Goal: Find specific page/section: Find specific page/section

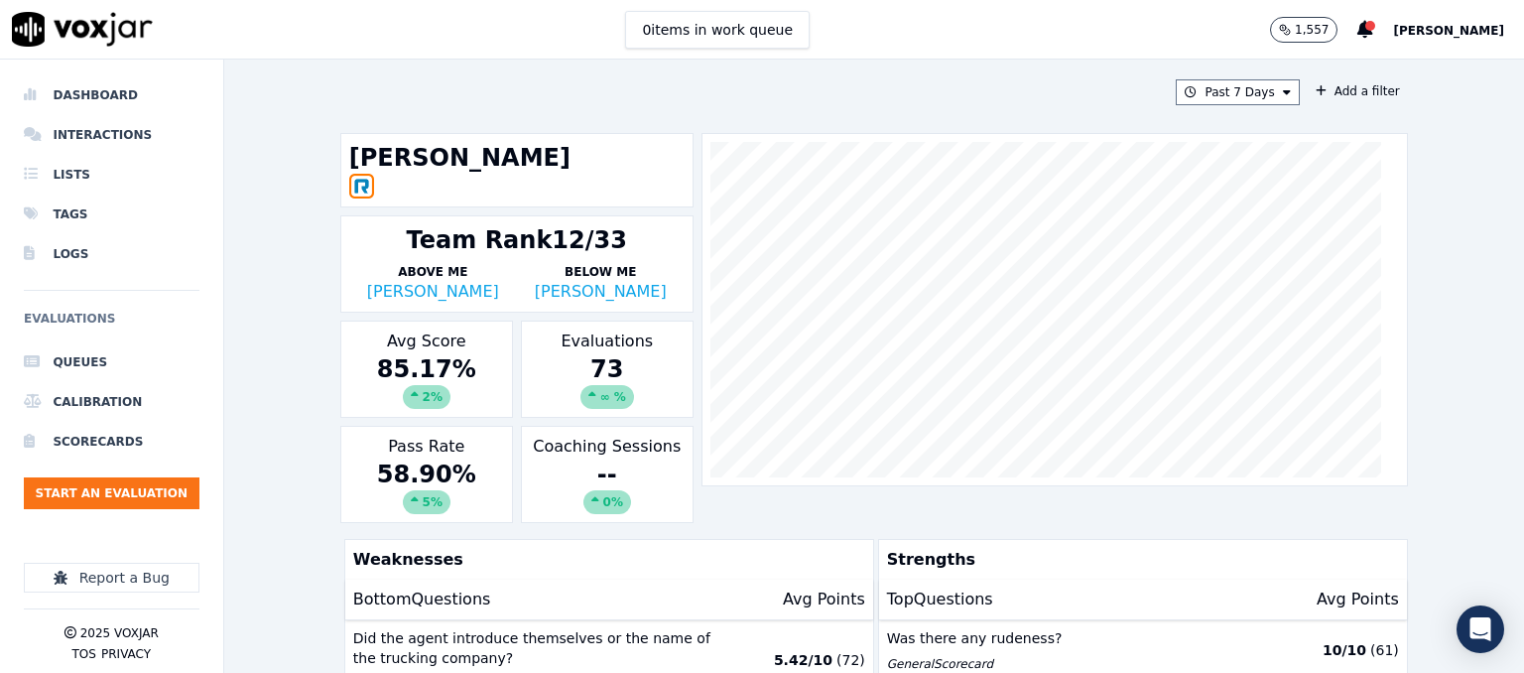
scroll to position [224, 0]
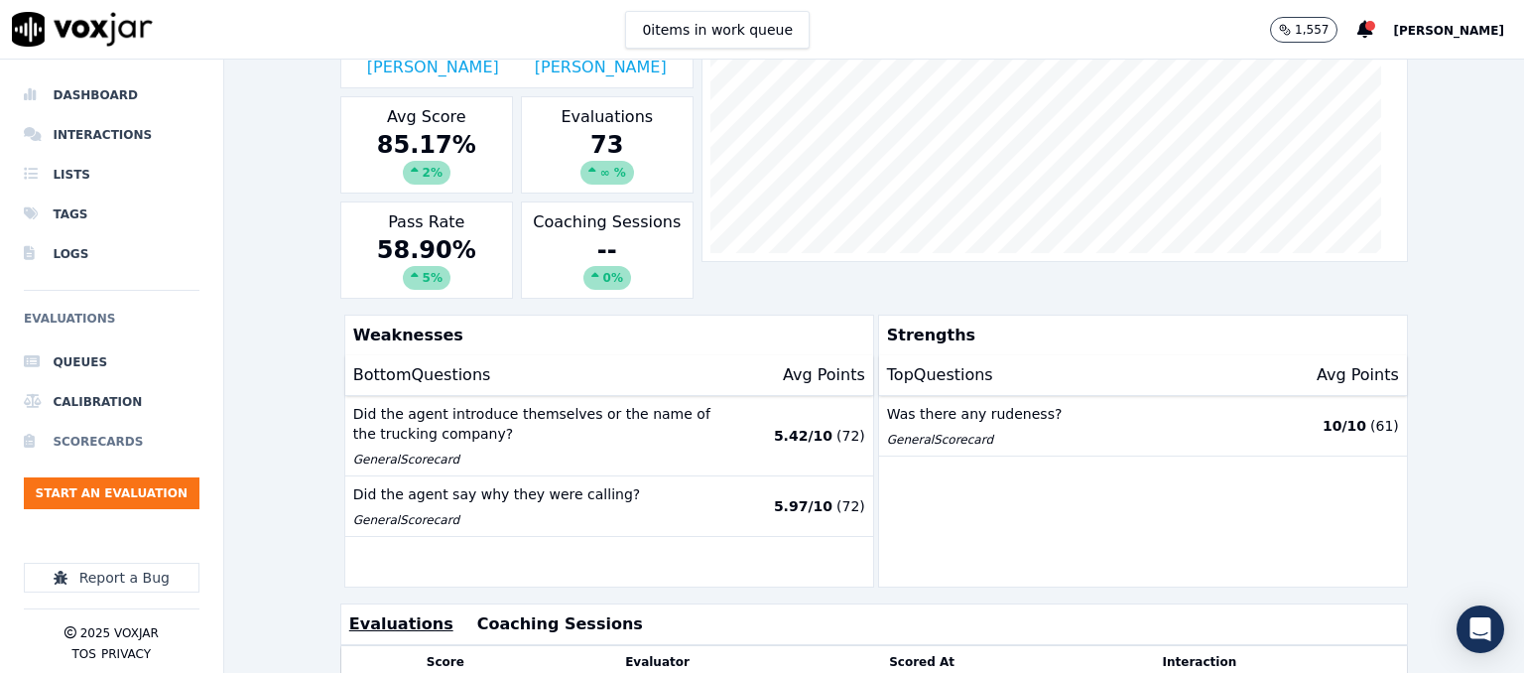
click at [80, 430] on li "Scorecards" at bounding box center [112, 442] width 176 height 40
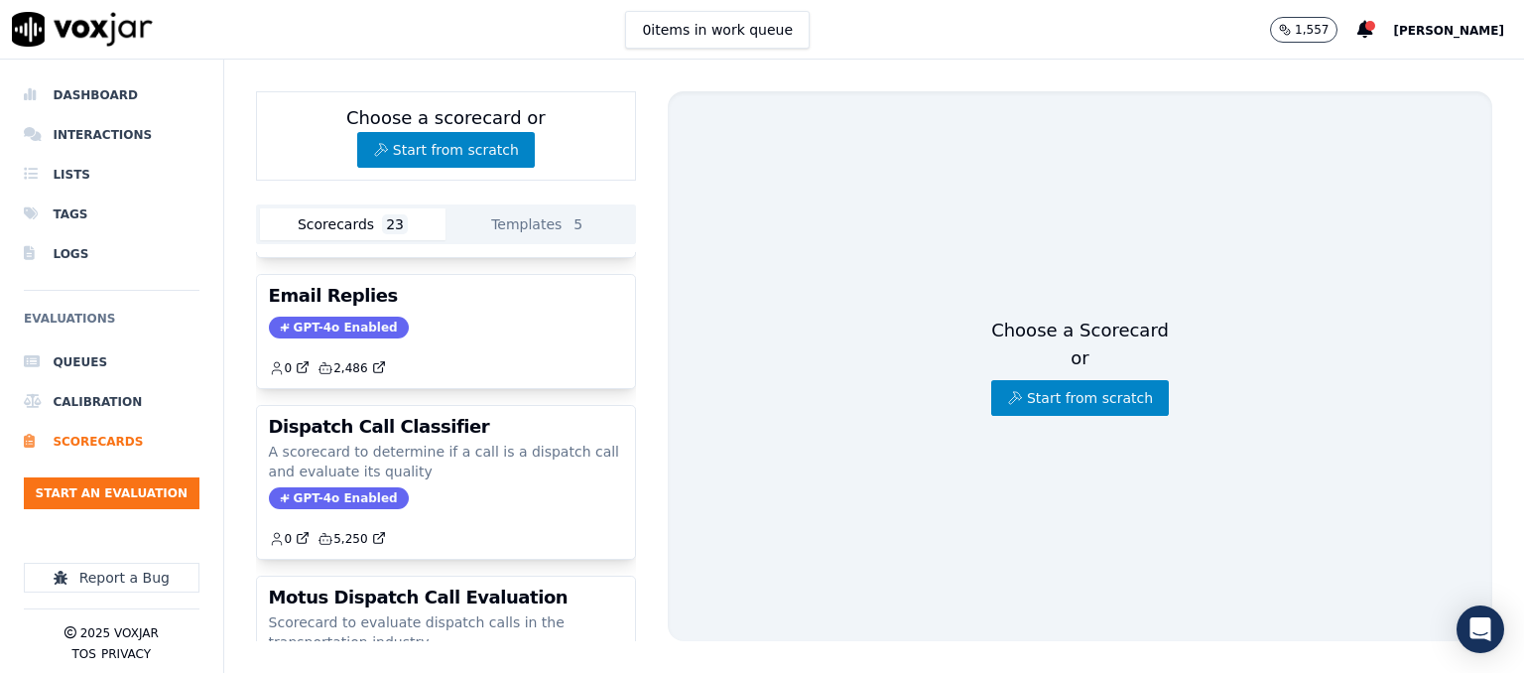
scroll to position [1077, 0]
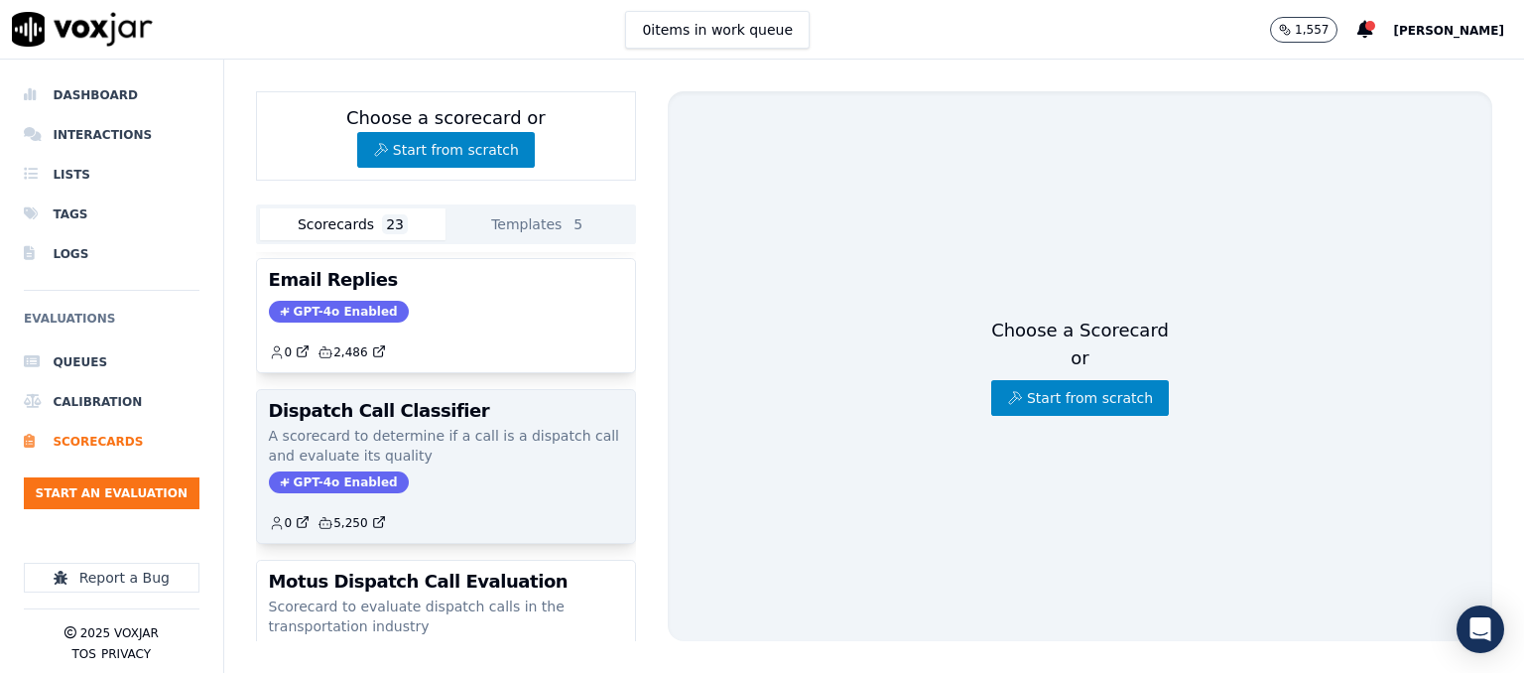
click at [545, 426] on p "A scorecard to determine if a call is a dispatch call and evaluate its quality" at bounding box center [446, 446] width 354 height 40
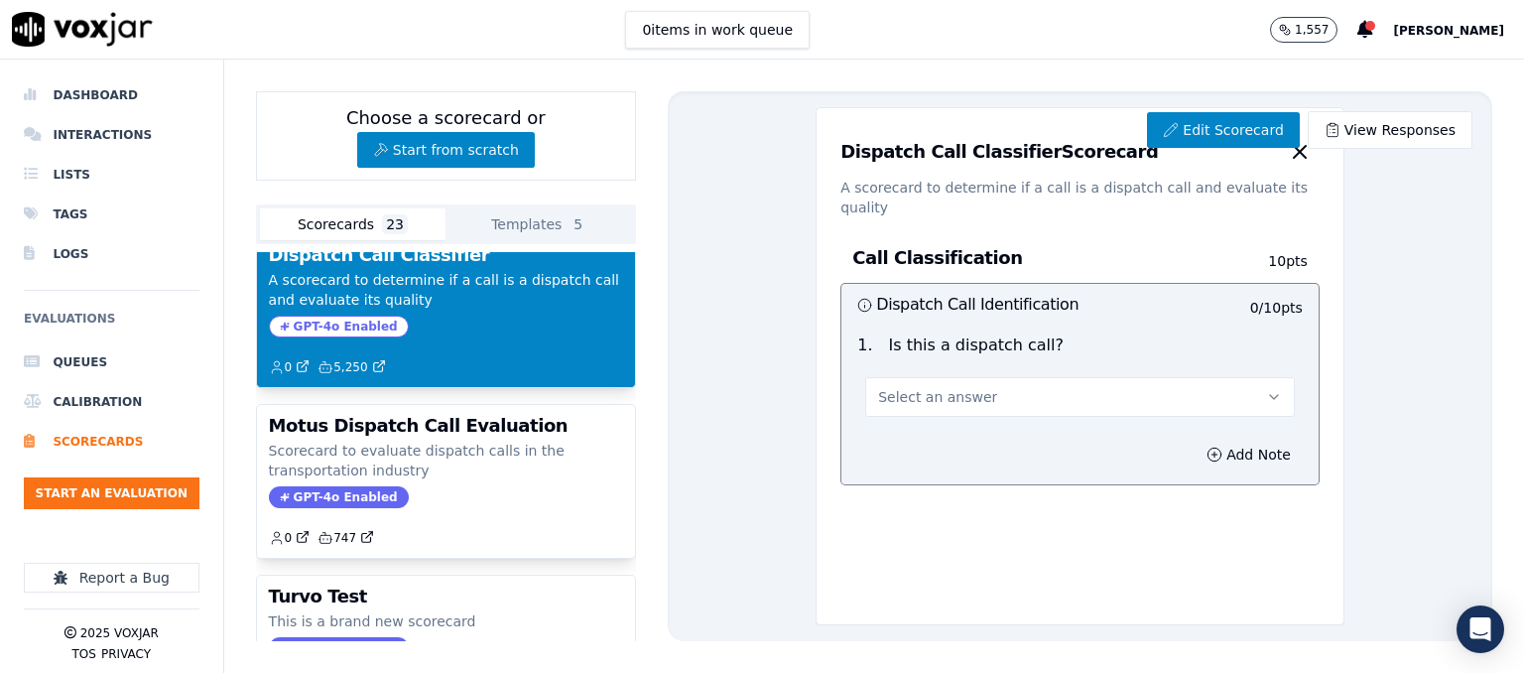
scroll to position [1248, 0]
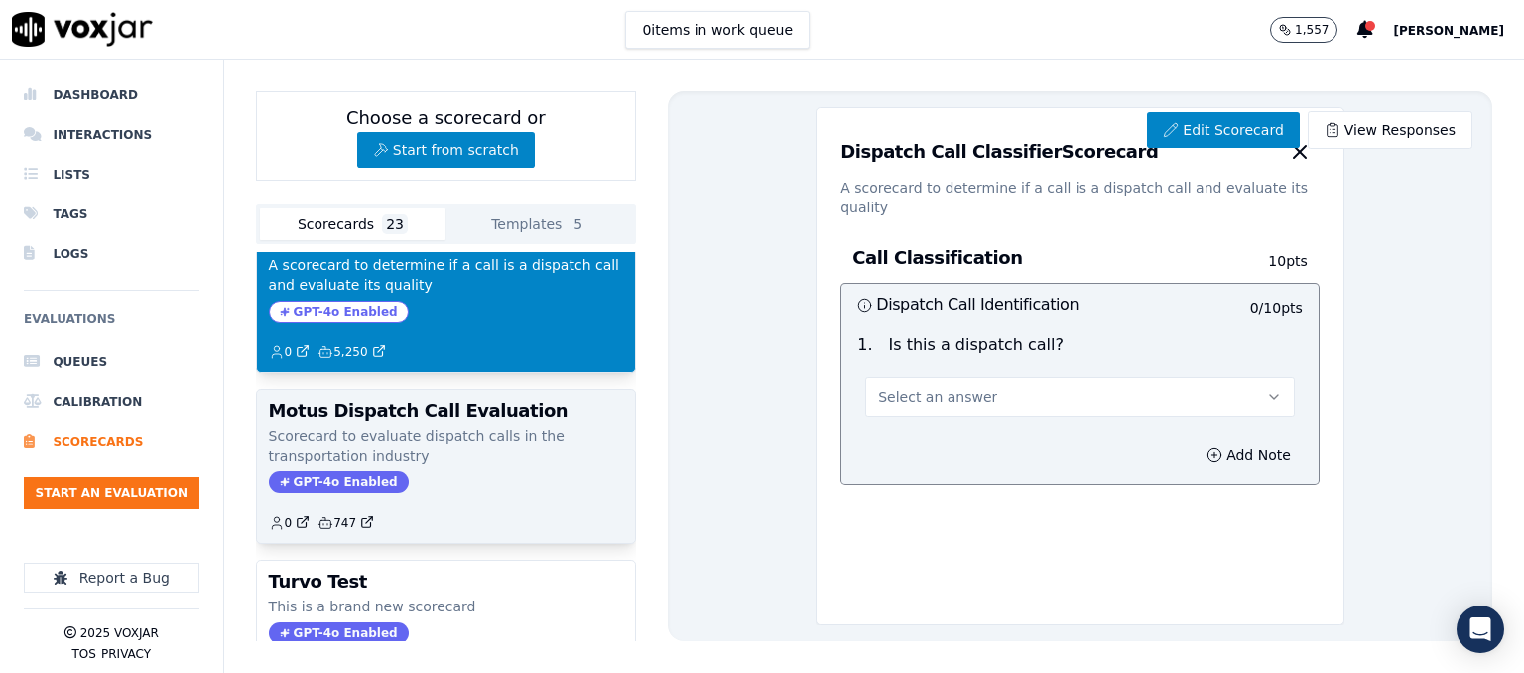
click at [475, 426] on p "Scorecard to evaluate dispatch calls in the transportation industry" at bounding box center [446, 446] width 354 height 40
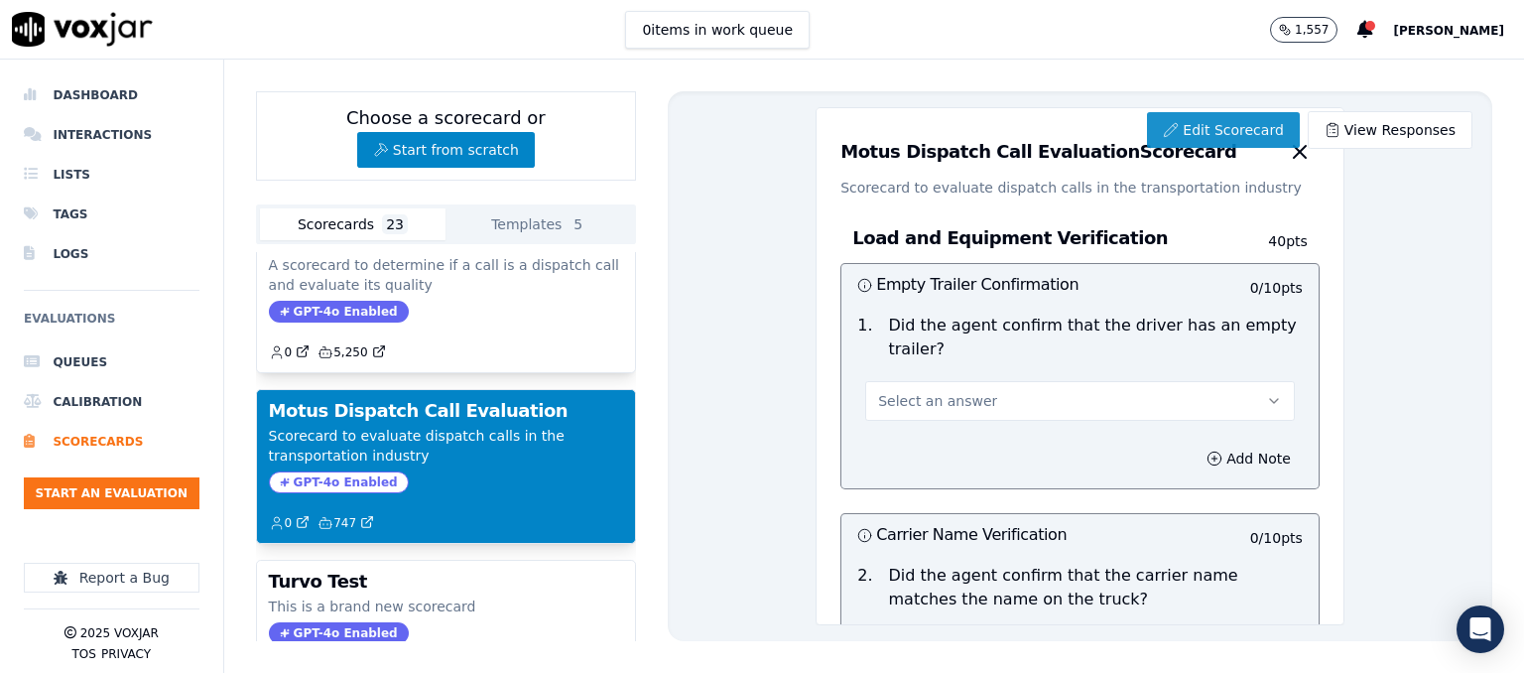
click at [1164, 139] on link "Edit Scorecard" at bounding box center [1223, 130] width 152 height 36
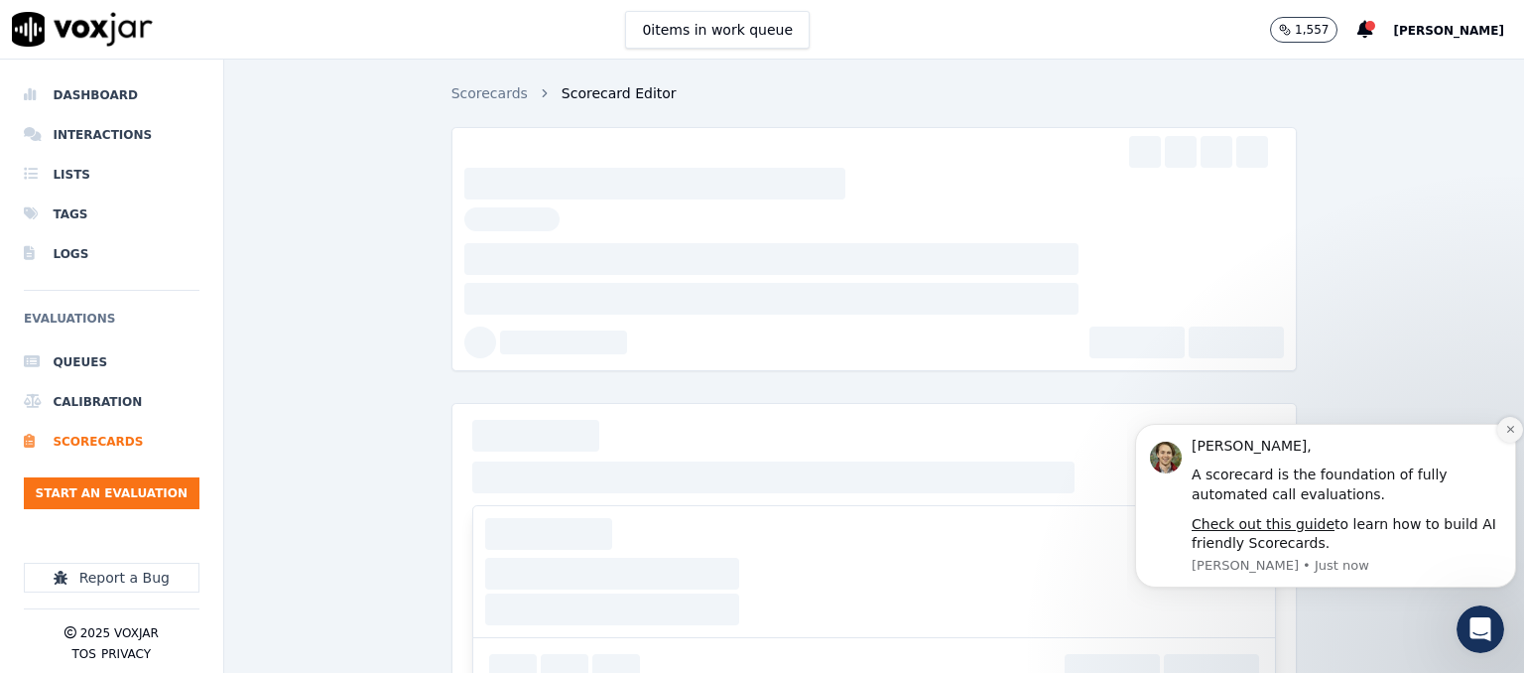
click at [1506, 432] on icon "Dismiss notification" at bounding box center [1510, 429] width 11 height 11
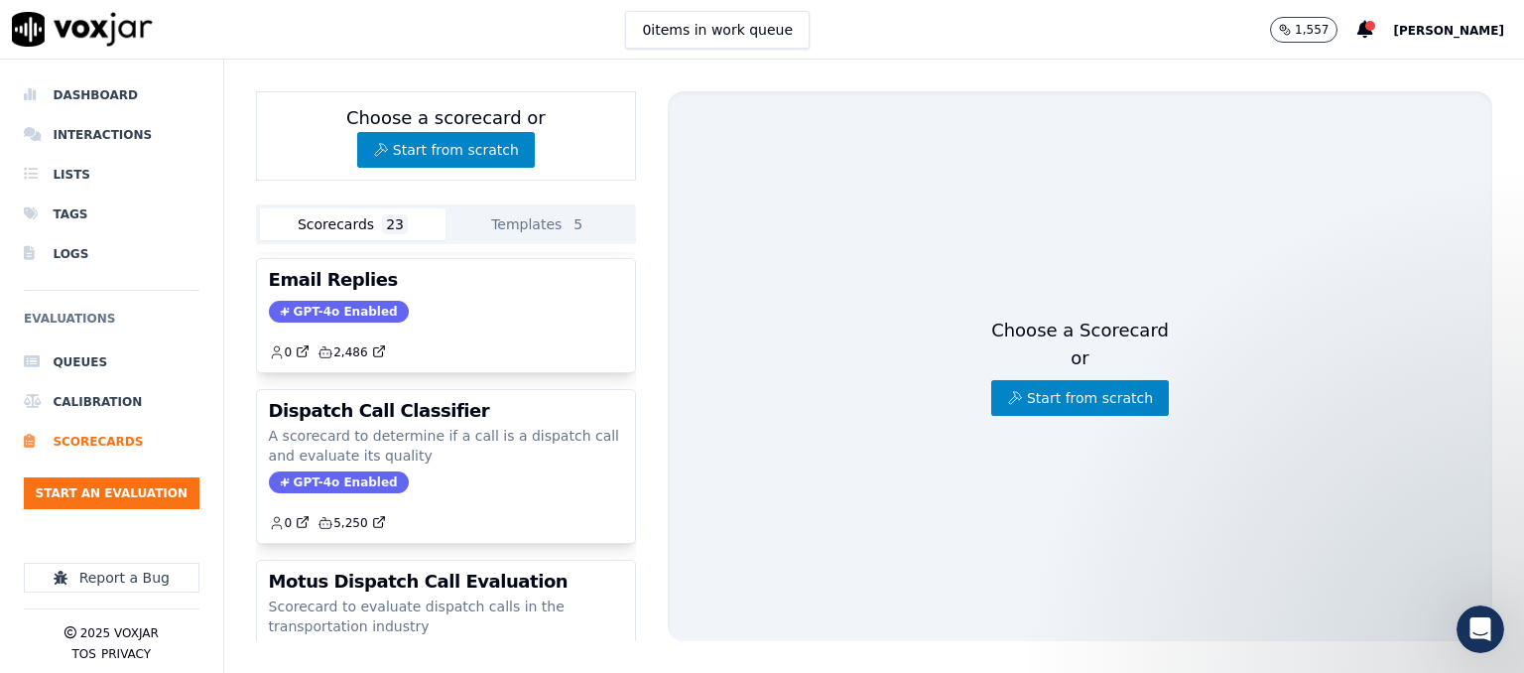
scroll to position [1084, 0]
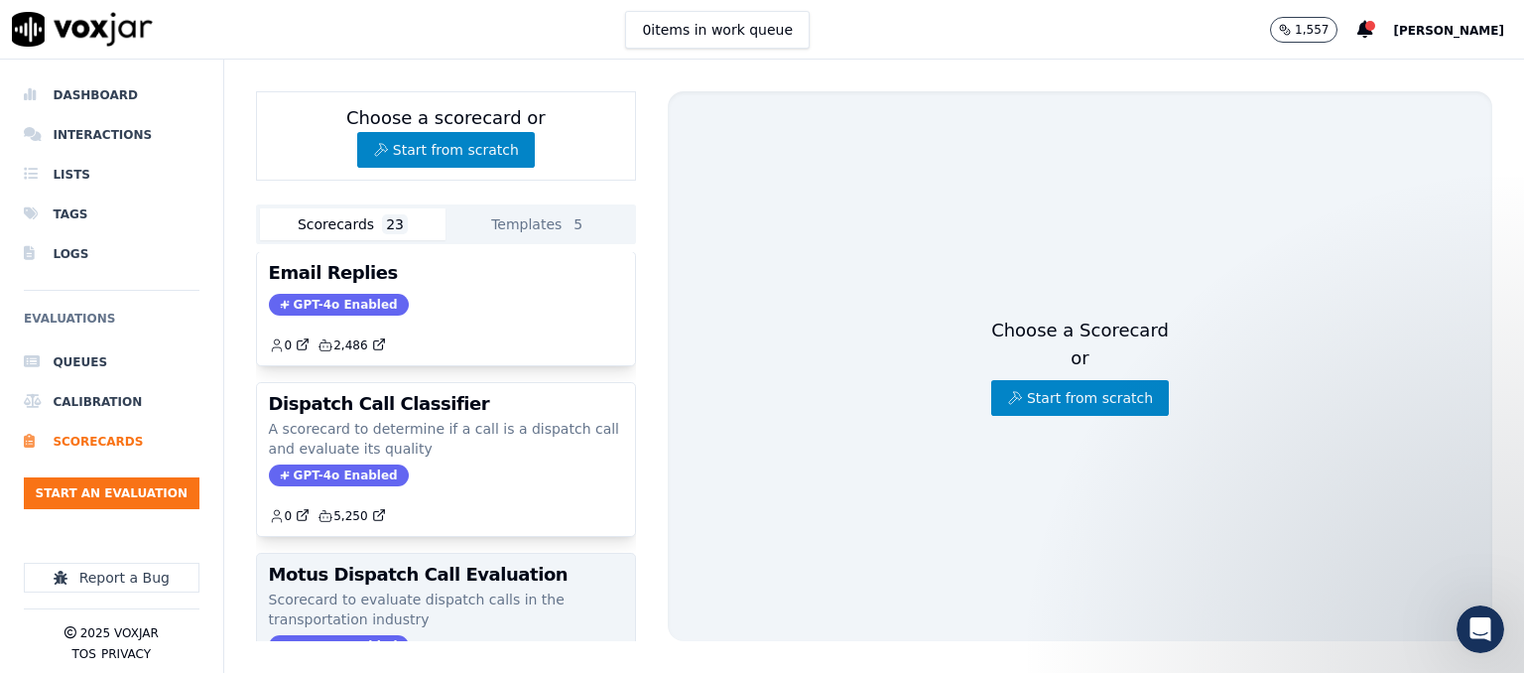
click at [456, 565] on h3 "Motus Dispatch Call Evaluation" at bounding box center [446, 574] width 354 height 18
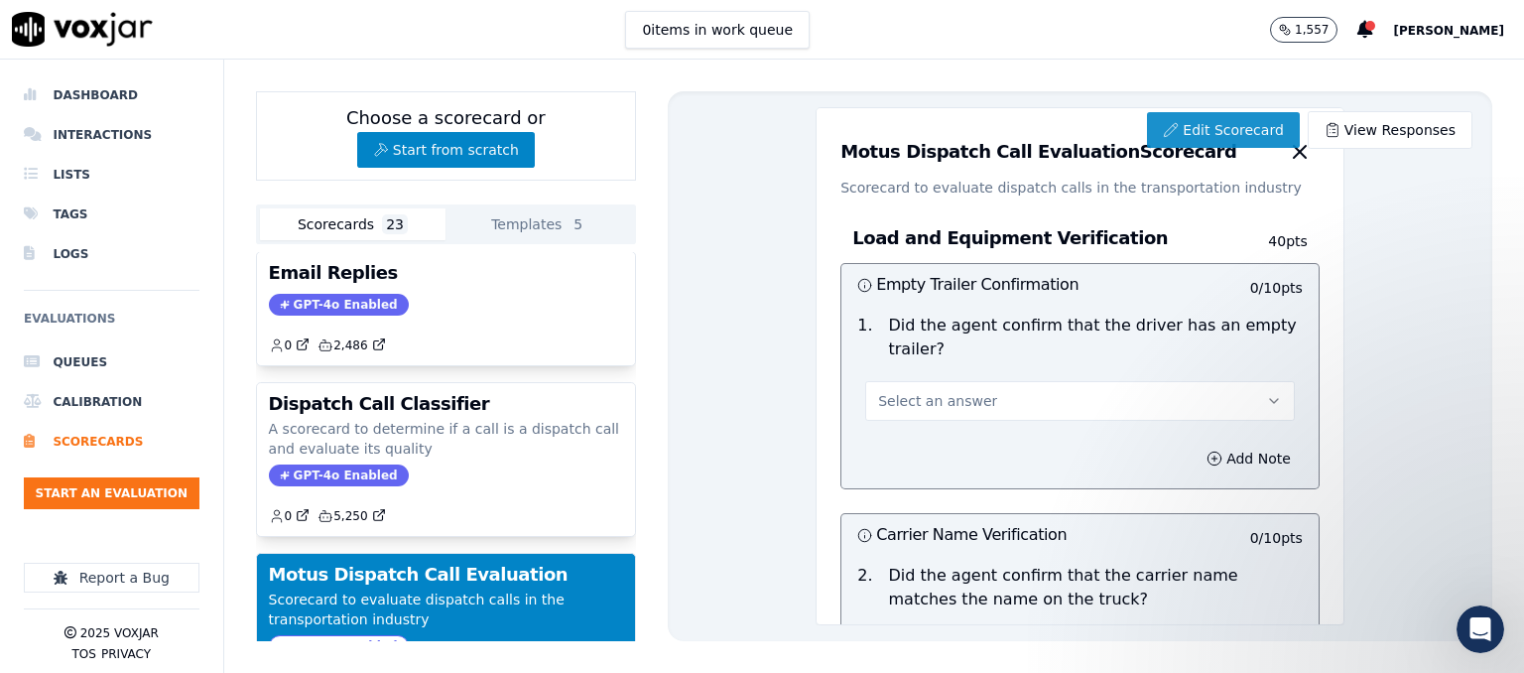
click at [1256, 135] on link "Edit Scorecard" at bounding box center [1223, 130] width 152 height 36
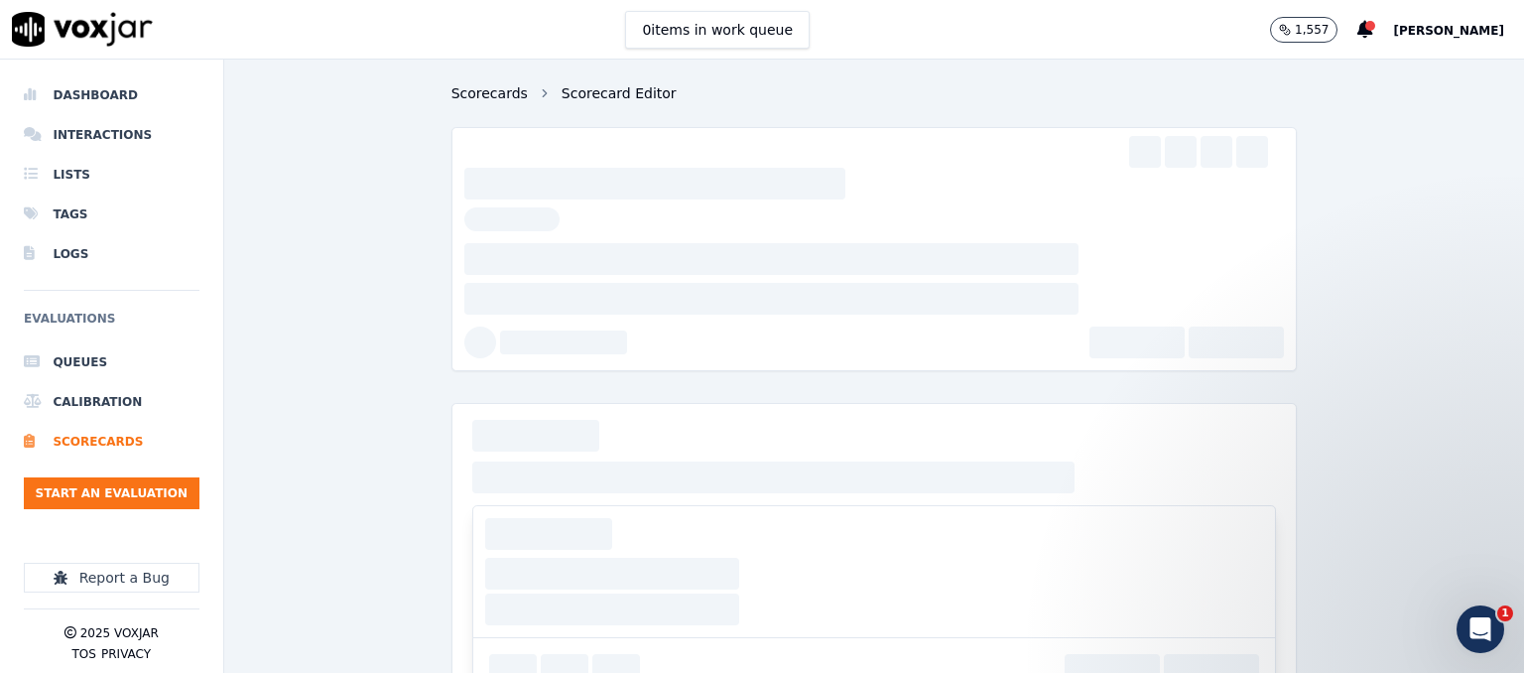
click at [468, 99] on link "Scorecards" at bounding box center [489, 93] width 76 height 20
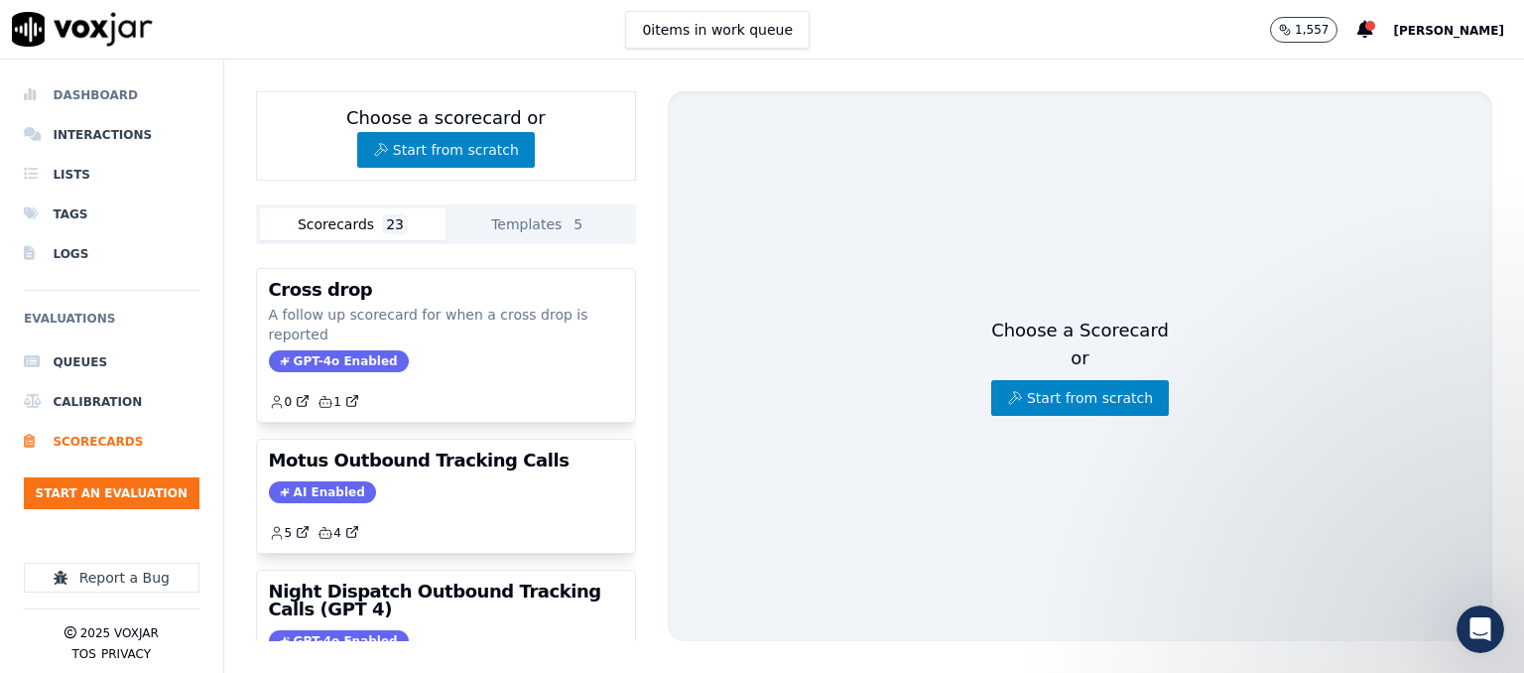
click at [110, 100] on li "Dashboard" at bounding box center [112, 95] width 176 height 40
